Goal: Task Accomplishment & Management: Complete application form

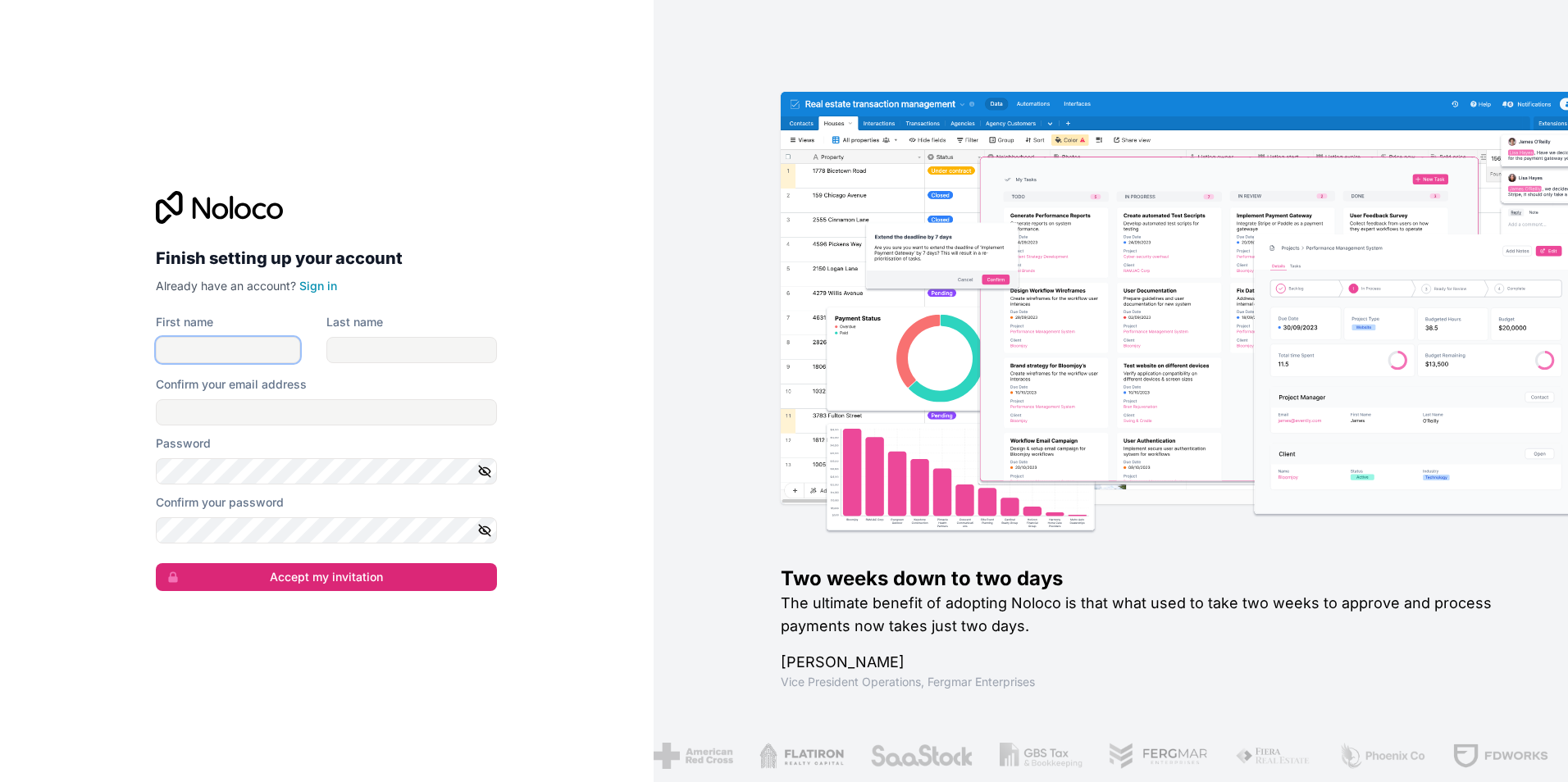
click at [186, 355] on input "First name" at bounding box center [227, 350] width 144 height 26
type input "[PERSON_NAME]"
type input "Zius"
type input "[PERSON_NAME][EMAIL_ADDRESS][DOMAIN_NAME]"
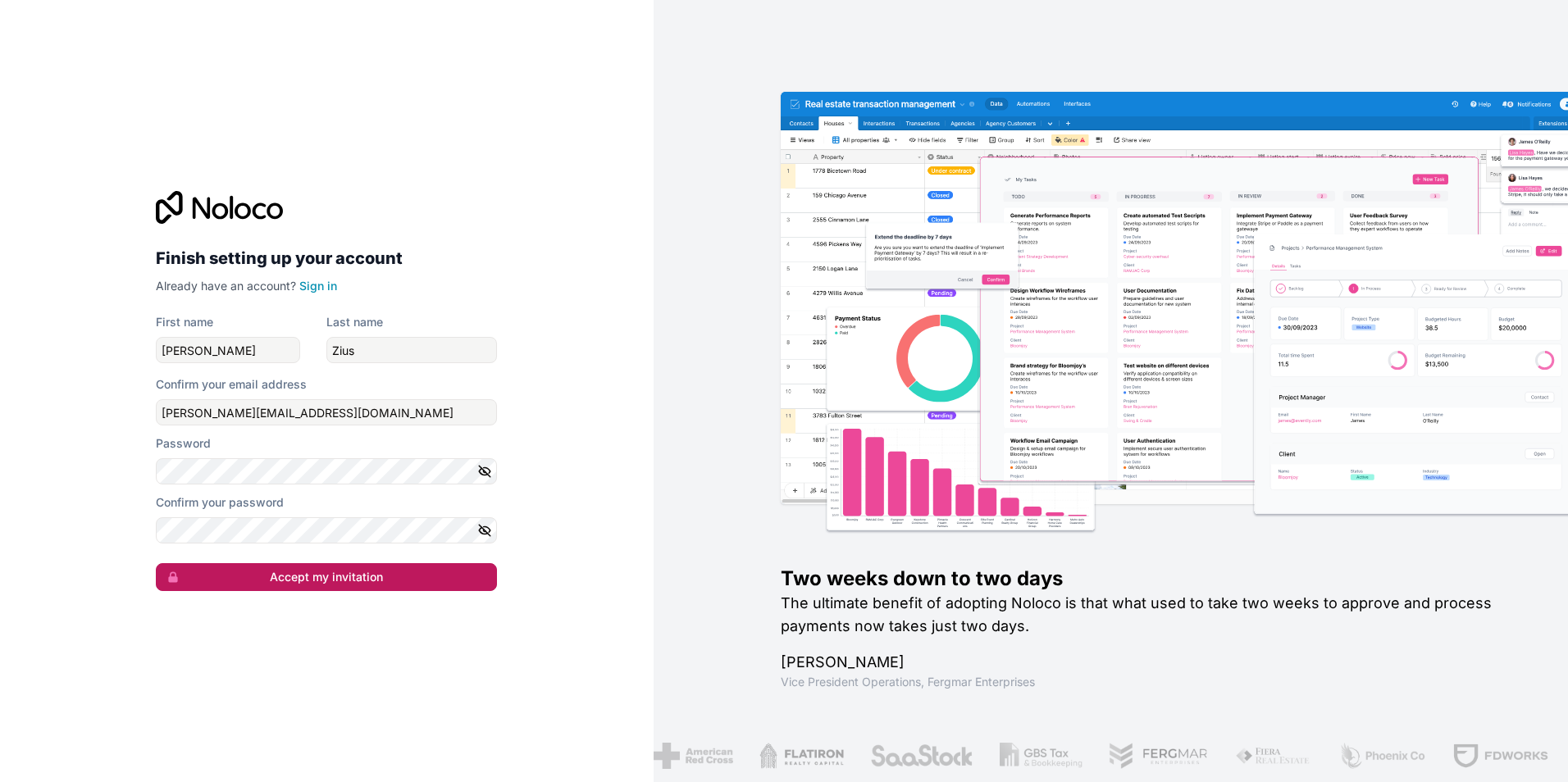
click at [256, 580] on button "Accept my invitation" at bounding box center [326, 577] width 341 height 28
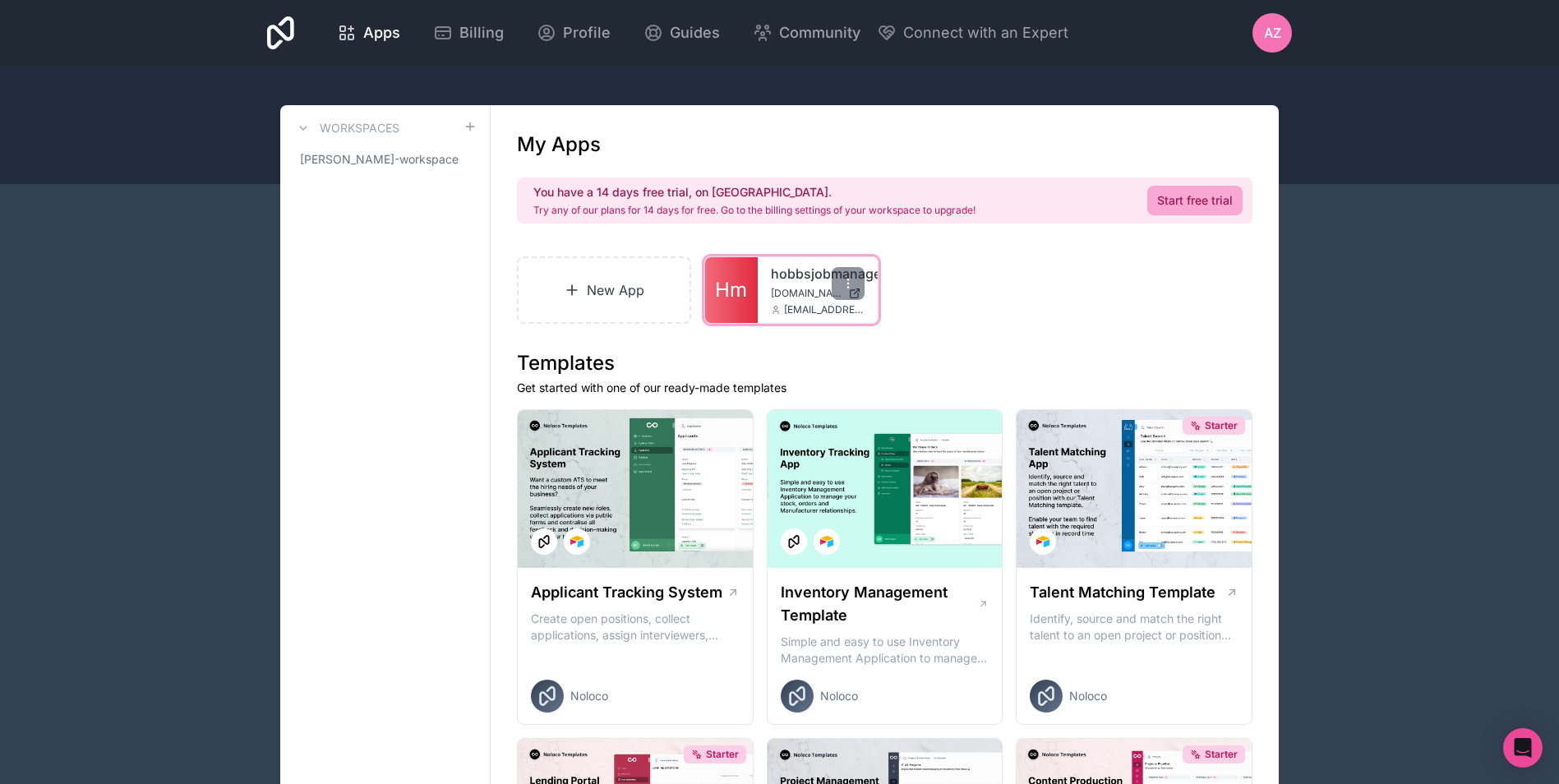
click at [771, 309] on icon at bounding box center [776, 309] width 10 height 10
click at [732, 278] on span "Hm" at bounding box center [731, 290] width 32 height 26
